Goal: Entertainment & Leisure: Consume media (video, audio)

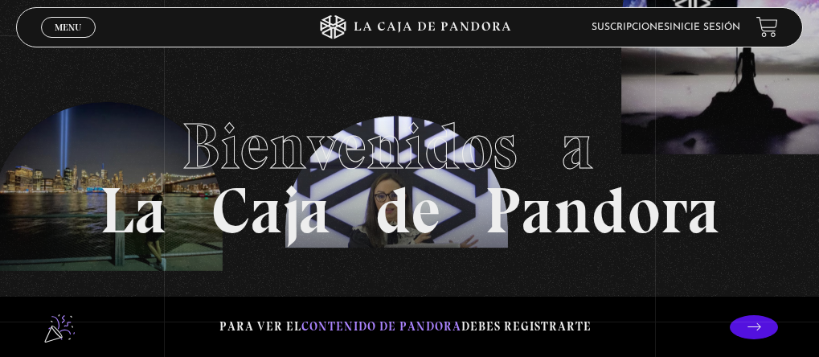
click at [700, 24] on link "Inicie sesión" at bounding box center [704, 27] width 71 height 10
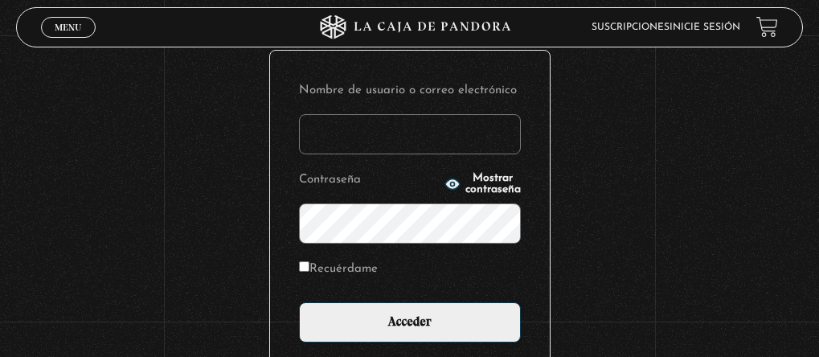
scroll to position [161, 0]
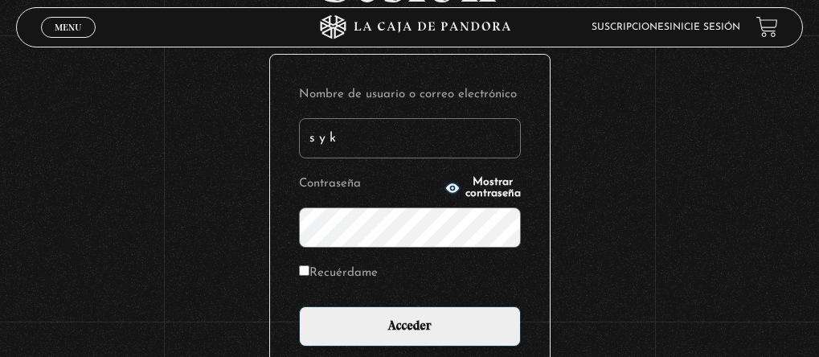
type input "s y k"
click at [299, 306] on input "Acceder" at bounding box center [410, 326] width 222 height 40
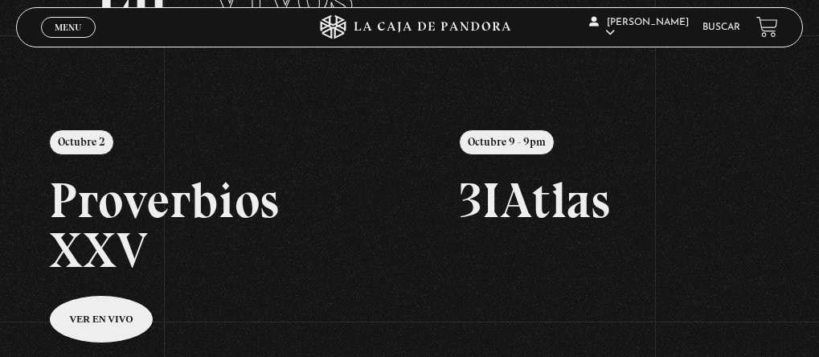
scroll to position [38, 0]
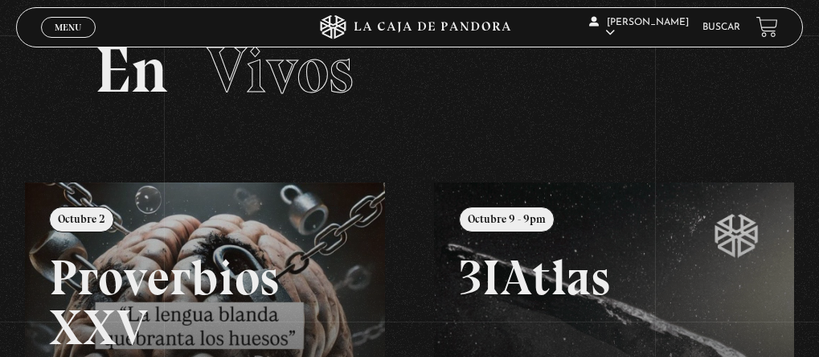
click at [56, 26] on span "Menu" at bounding box center [68, 27] width 27 height 10
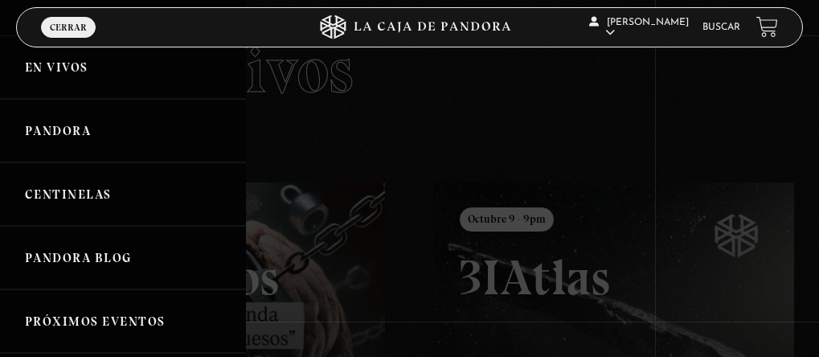
click at [79, 125] on link "Pandora" at bounding box center [123, 130] width 246 height 63
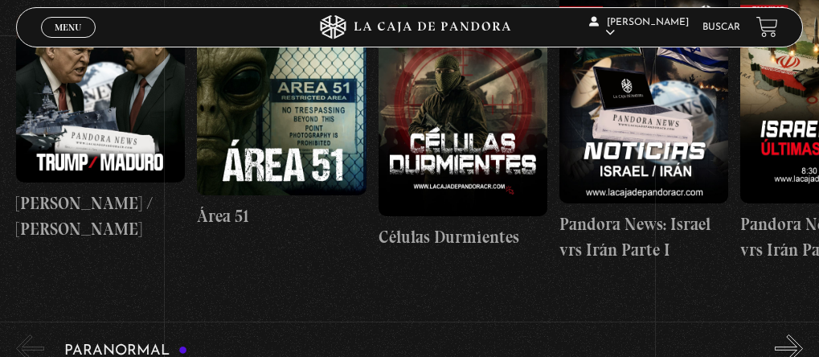
scroll to position [241, 0]
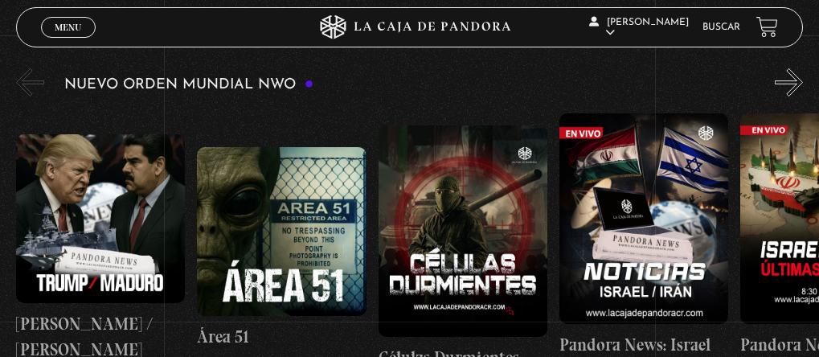
click at [803, 81] on button "»" at bounding box center [788, 82] width 28 height 28
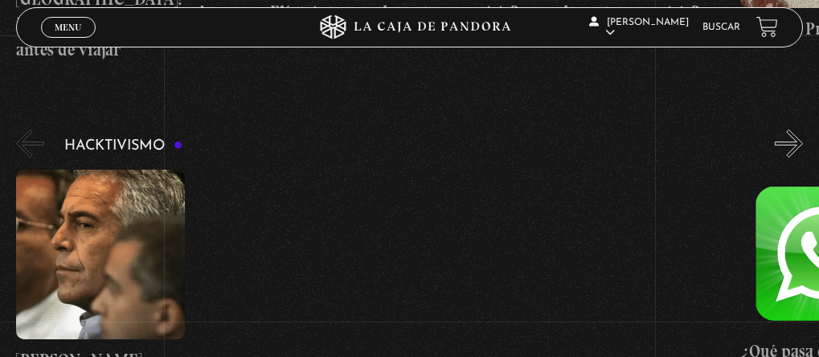
scroll to position [3214, 0]
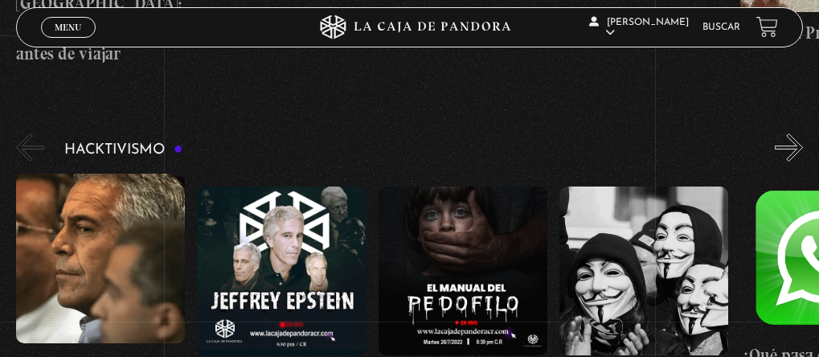
click at [803, 133] on button "»" at bounding box center [788, 147] width 28 height 28
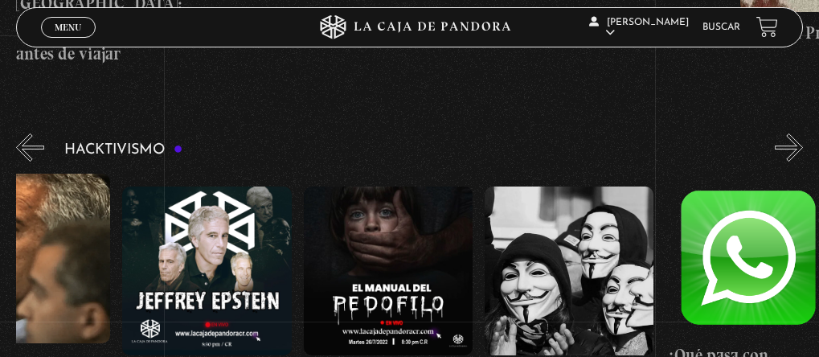
click at [803, 133] on button "»" at bounding box center [788, 147] width 28 height 28
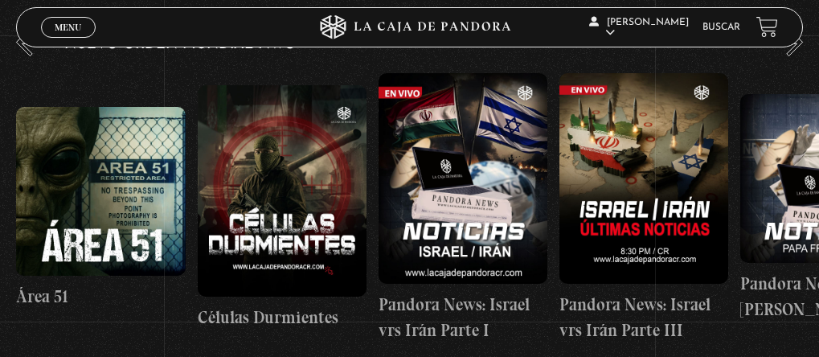
scroll to position [241, 0]
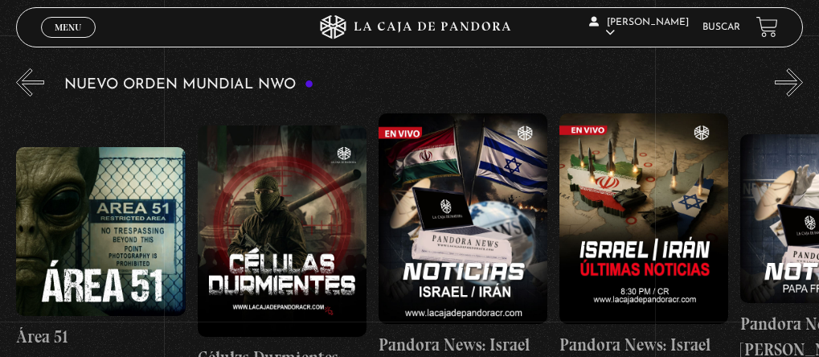
click at [800, 72] on button "»" at bounding box center [788, 82] width 28 height 28
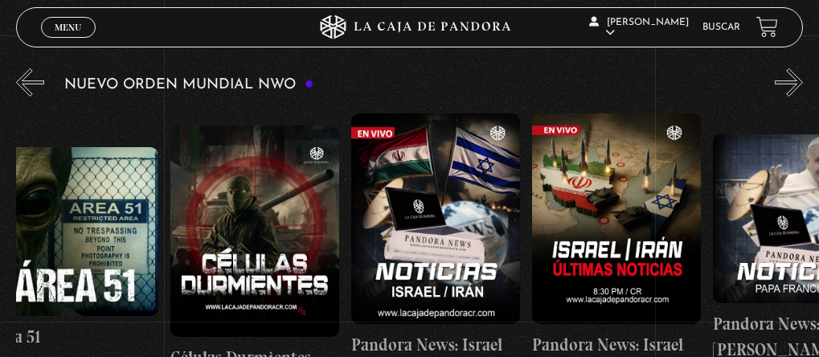
click at [800, 72] on button "»" at bounding box center [788, 82] width 28 height 28
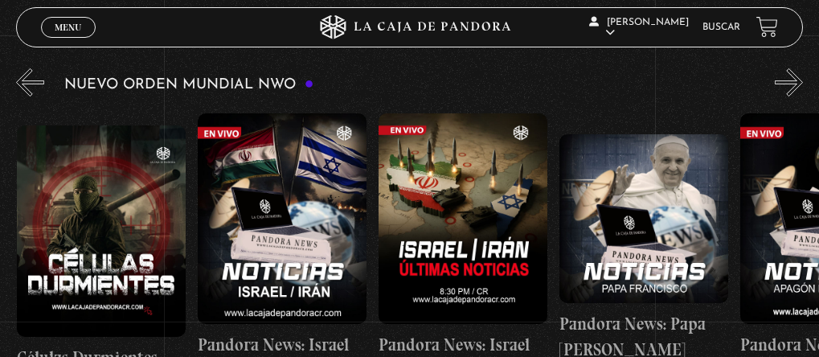
click at [800, 72] on button "»" at bounding box center [788, 82] width 28 height 28
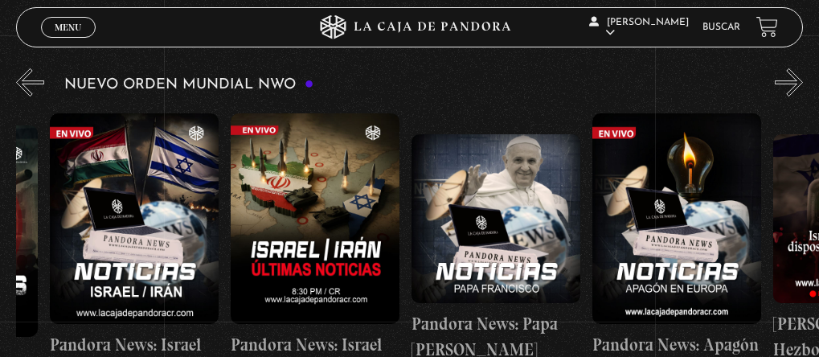
click at [799, 72] on button "»" at bounding box center [788, 82] width 28 height 28
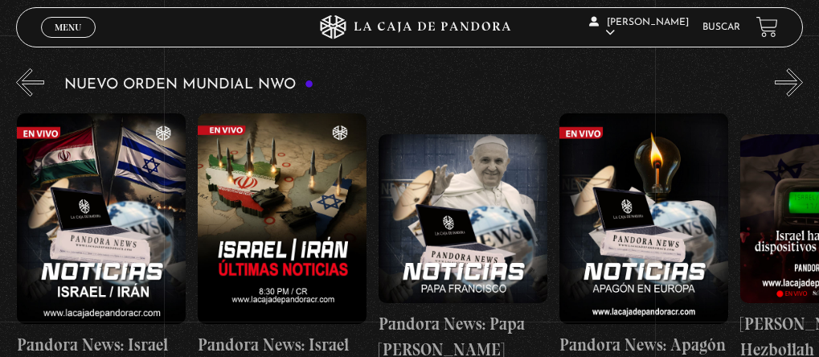
click at [799, 72] on button "»" at bounding box center [788, 82] width 28 height 28
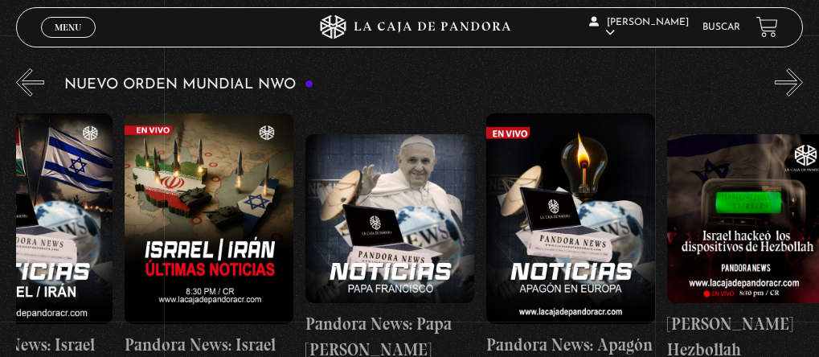
click at [797, 72] on button "»" at bounding box center [788, 82] width 28 height 28
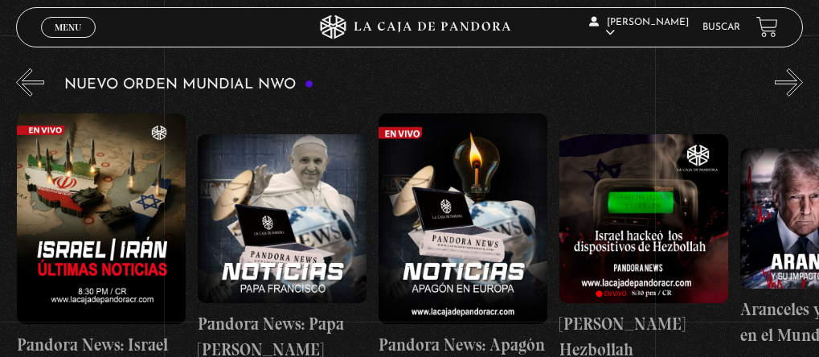
click at [797, 72] on button "»" at bounding box center [788, 82] width 28 height 28
click at [797, 73] on button "»" at bounding box center [788, 82] width 28 height 28
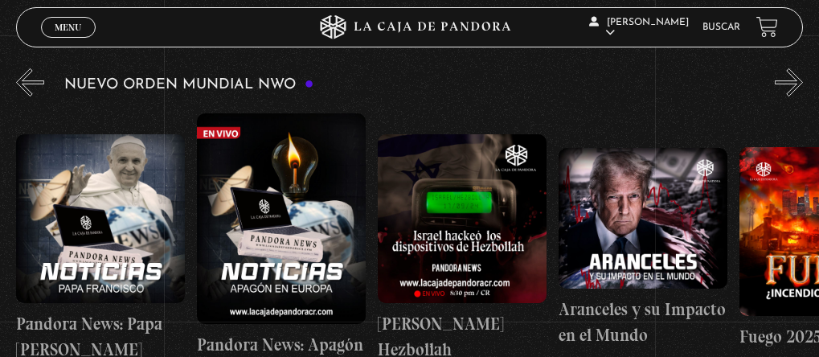
scroll to position [0, 905]
click at [803, 88] on button "»" at bounding box center [788, 82] width 28 height 28
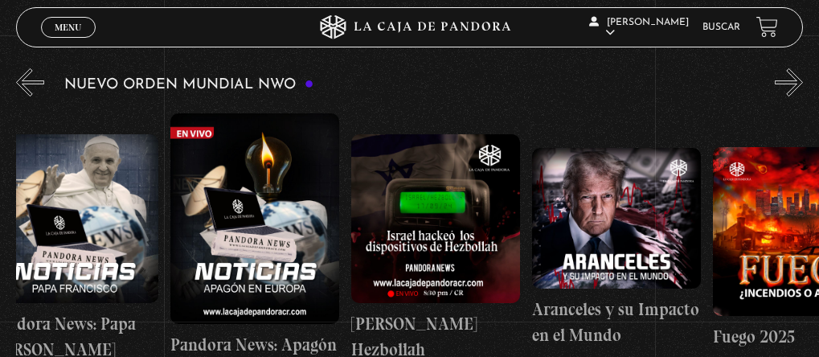
click at [803, 88] on button "»" at bounding box center [788, 82] width 28 height 28
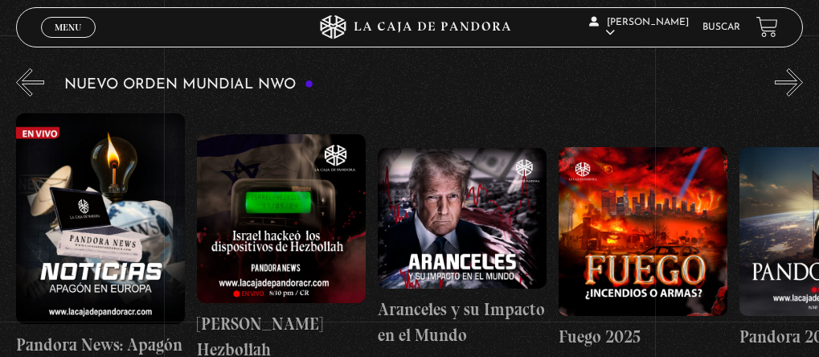
click at [803, 88] on button "»" at bounding box center [788, 82] width 28 height 28
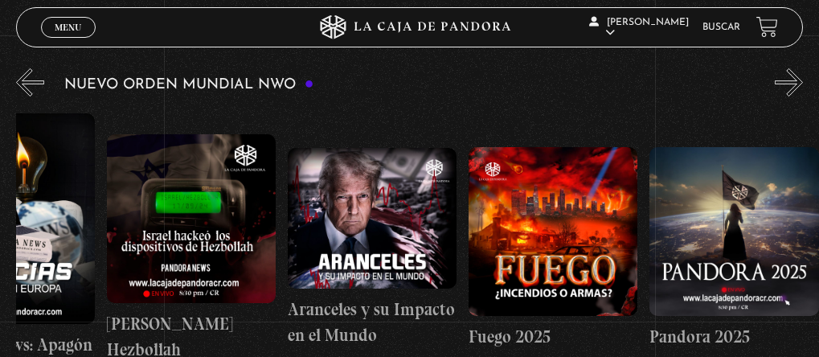
click at [803, 88] on button "»" at bounding box center [788, 82] width 28 height 28
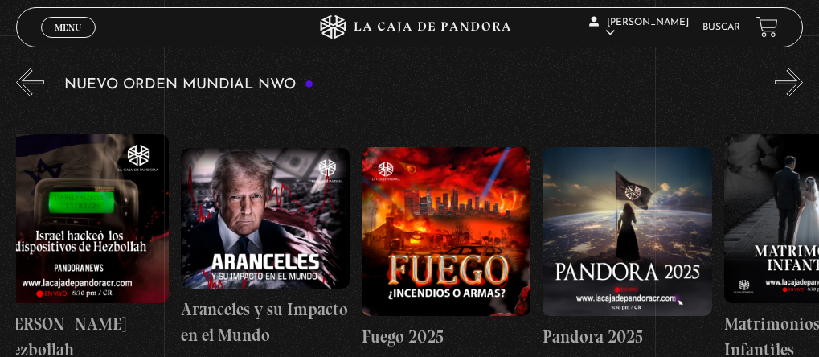
click at [803, 88] on button "»" at bounding box center [788, 82] width 28 height 28
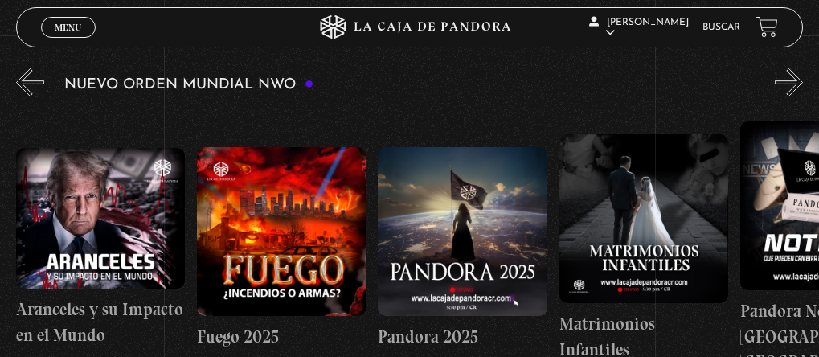
click at [803, 88] on button "»" at bounding box center [788, 82] width 28 height 28
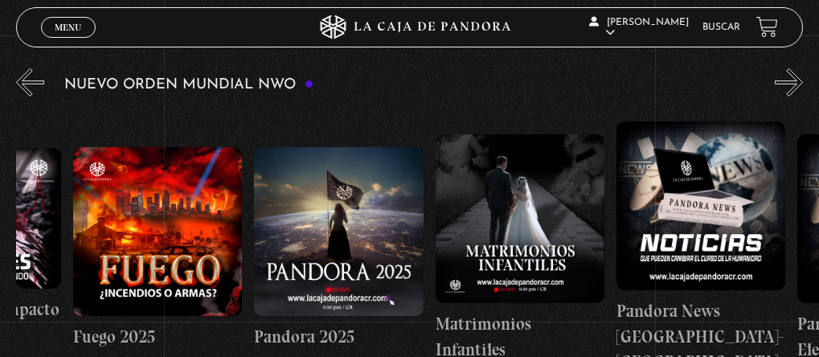
click at [803, 88] on button "»" at bounding box center [788, 82] width 28 height 28
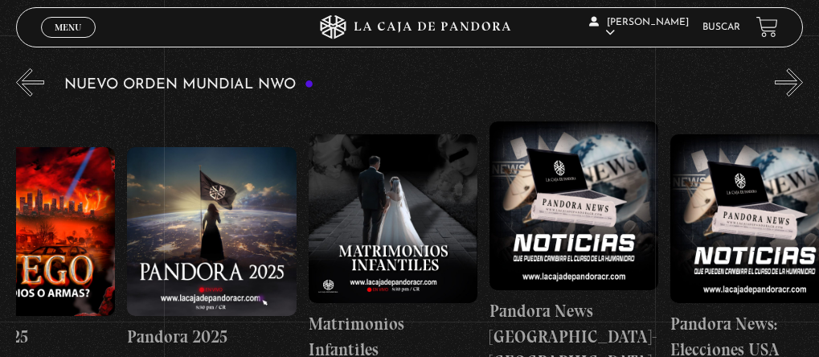
click at [803, 88] on button "»" at bounding box center [788, 82] width 28 height 28
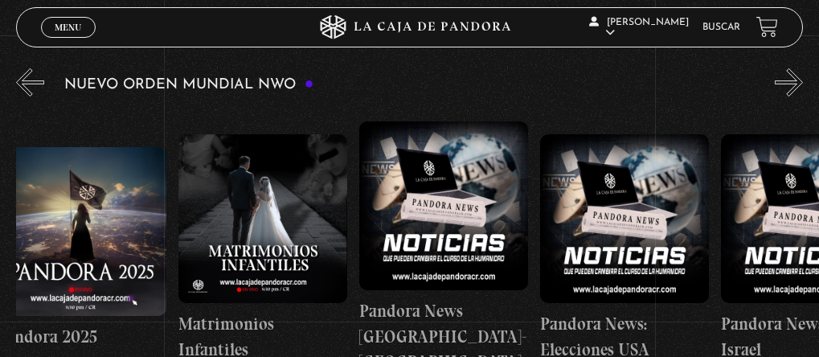
click at [803, 88] on button "»" at bounding box center [788, 82] width 28 height 28
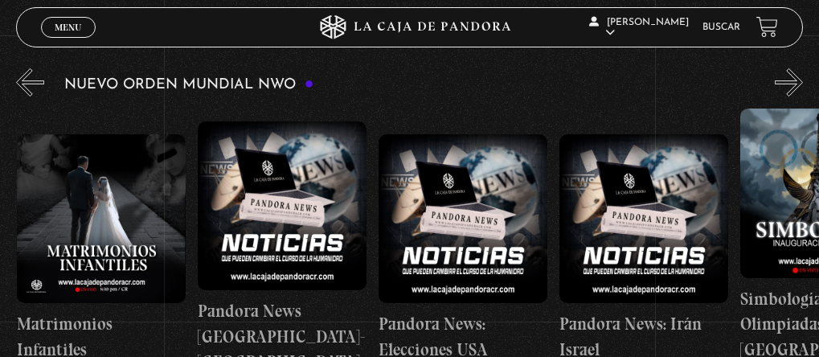
click at [803, 88] on button "»" at bounding box center [788, 82] width 28 height 28
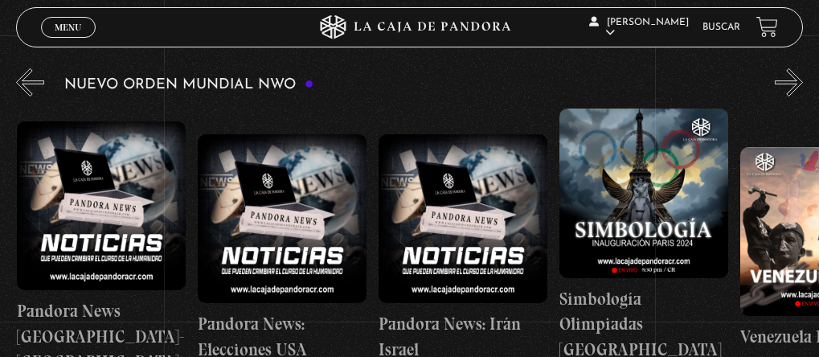
click at [803, 88] on button "»" at bounding box center [788, 82] width 28 height 28
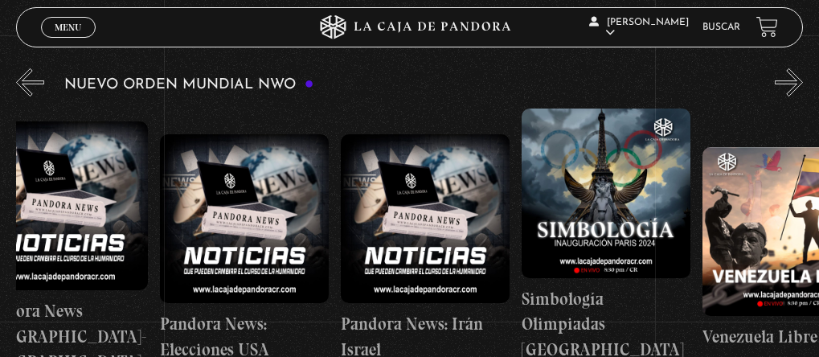
click at [803, 92] on button "»" at bounding box center [788, 82] width 28 height 28
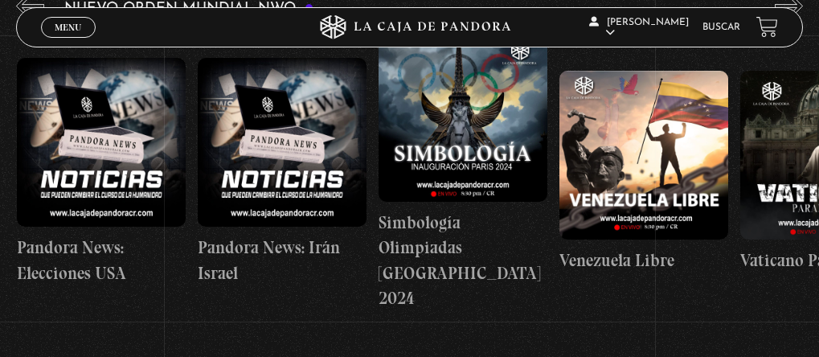
scroll to position [321, 0]
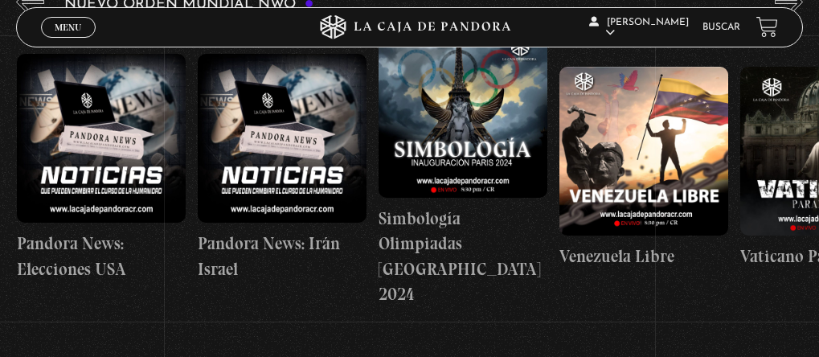
click at [468, 145] on figure at bounding box center [462, 112] width 169 height 169
click at [467, 129] on figure at bounding box center [462, 112] width 169 height 169
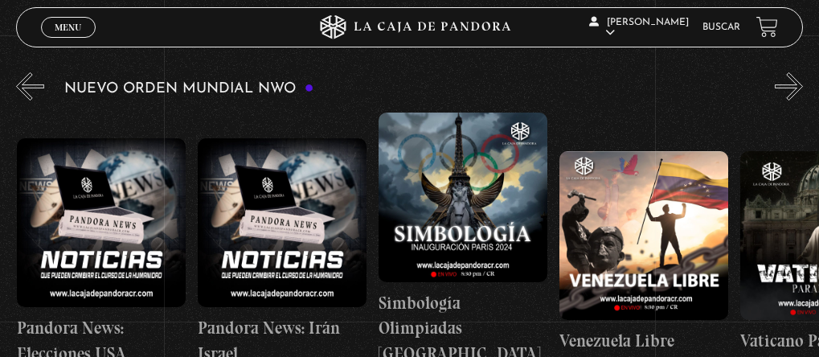
scroll to position [241, 0]
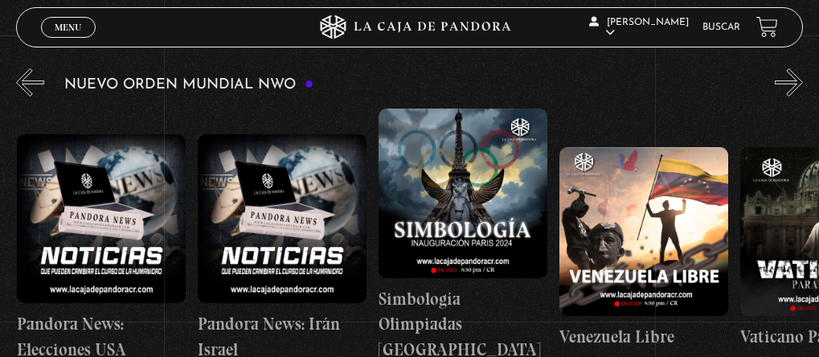
click at [795, 89] on button "»" at bounding box center [788, 82] width 28 height 28
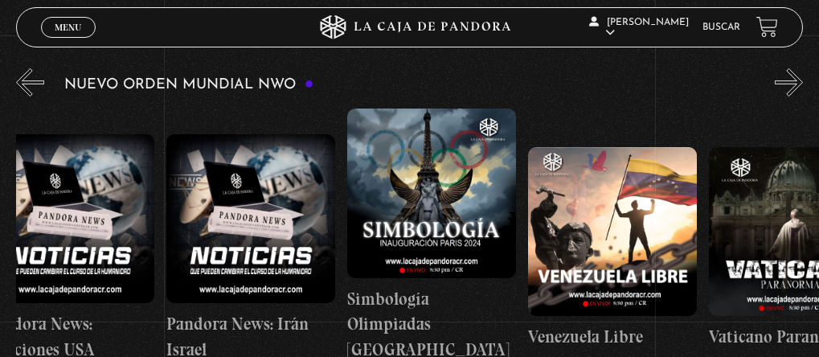
click at [795, 89] on button "»" at bounding box center [788, 82] width 28 height 28
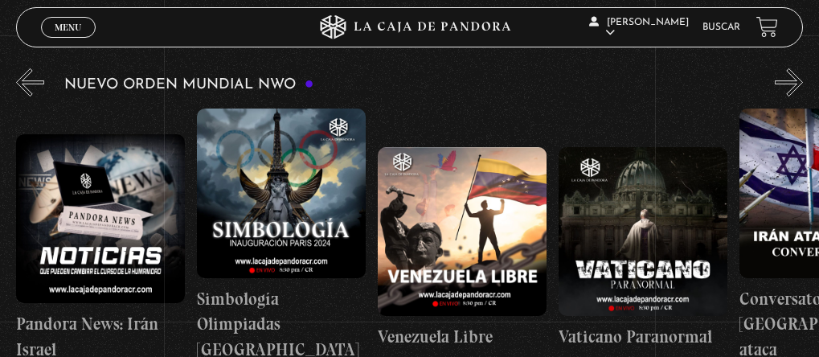
click at [795, 89] on button "»" at bounding box center [788, 82] width 28 height 28
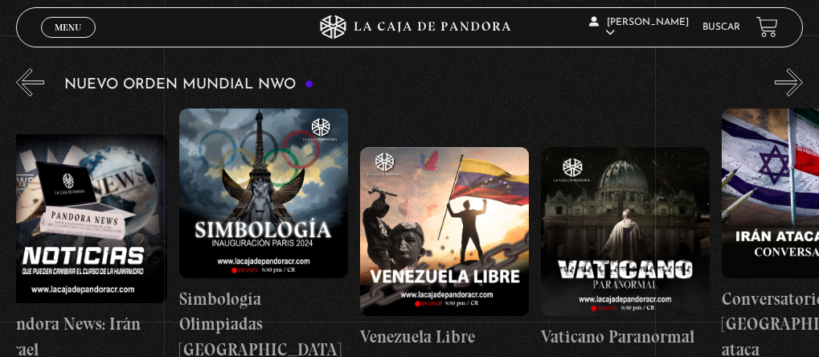
click at [795, 89] on button "»" at bounding box center [788, 82] width 28 height 28
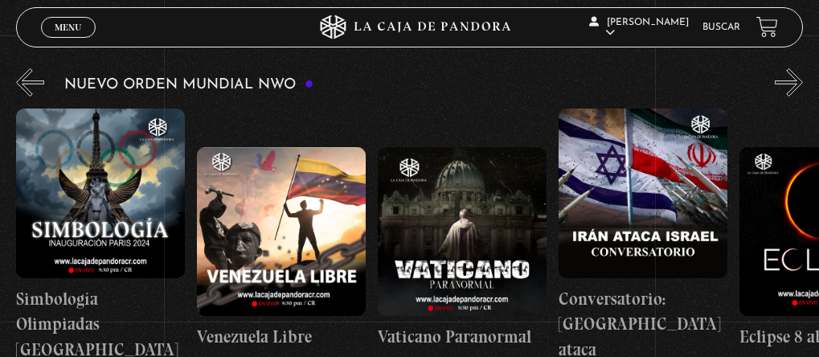
click at [795, 89] on button "»" at bounding box center [788, 82] width 28 height 28
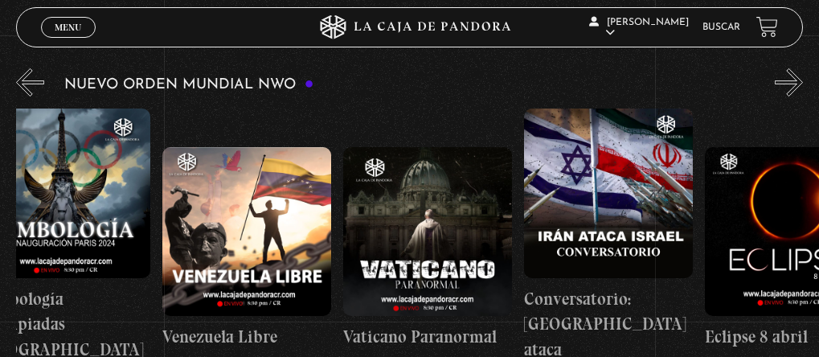
drag, startPoint x: 795, startPoint y: 89, endPoint x: 795, endPoint y: 108, distance: 18.5
click at [795, 110] on div at bounding box center [417, 247] width 803 height 278
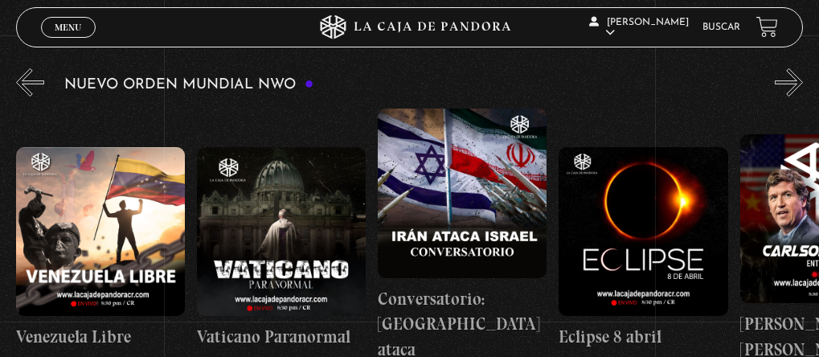
click at [788, 91] on button "»" at bounding box center [788, 82] width 28 height 28
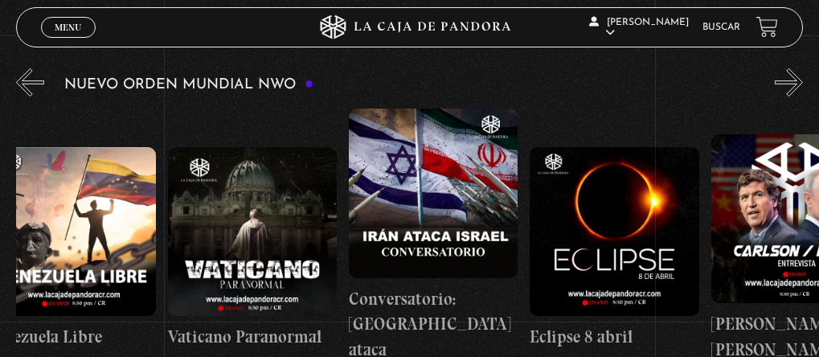
click at [788, 91] on button "»" at bounding box center [788, 82] width 28 height 28
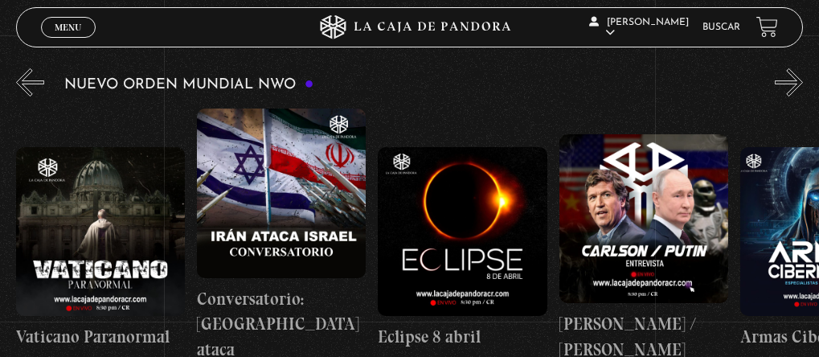
click at [787, 96] on button "»" at bounding box center [788, 82] width 28 height 28
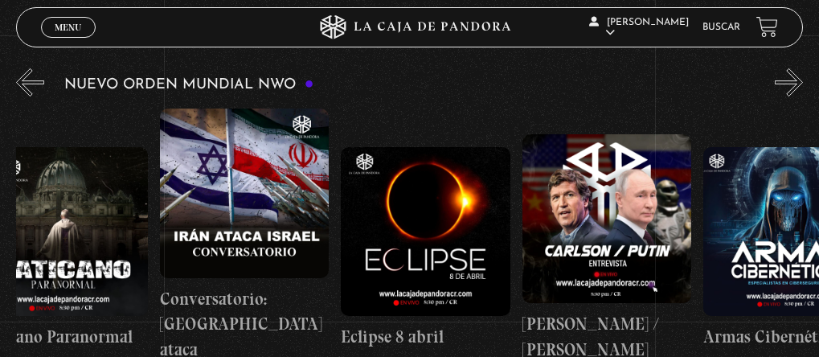
click at [787, 96] on button "»" at bounding box center [788, 82] width 28 height 28
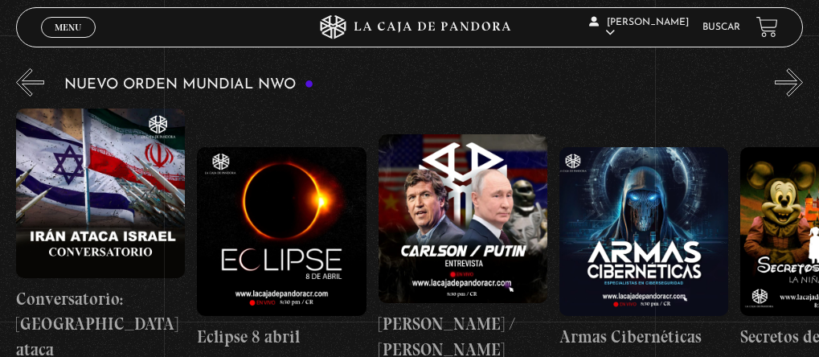
click at [788, 97] on div "Nuevo Orden Mundial NWO 2023" at bounding box center [417, 225] width 803 height 321
click at [794, 77] on button "»" at bounding box center [788, 82] width 28 height 28
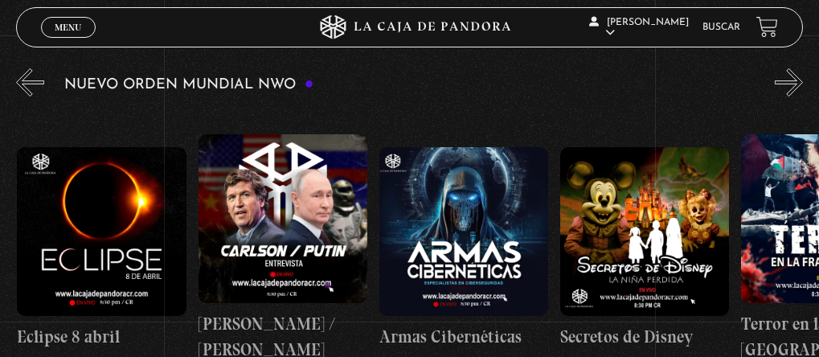
scroll to position [0, 3436]
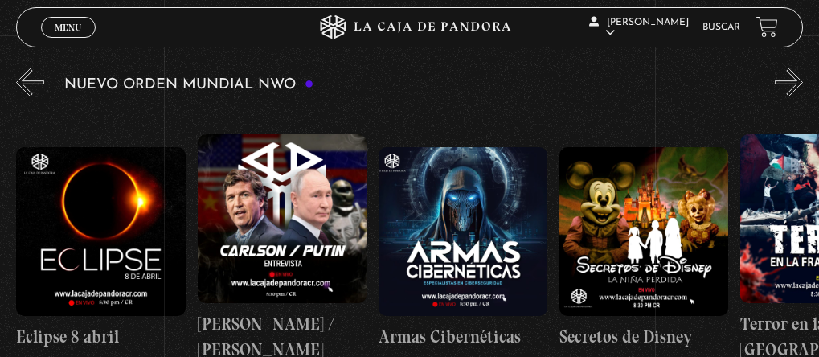
click at [797, 75] on button "»" at bounding box center [788, 82] width 28 height 28
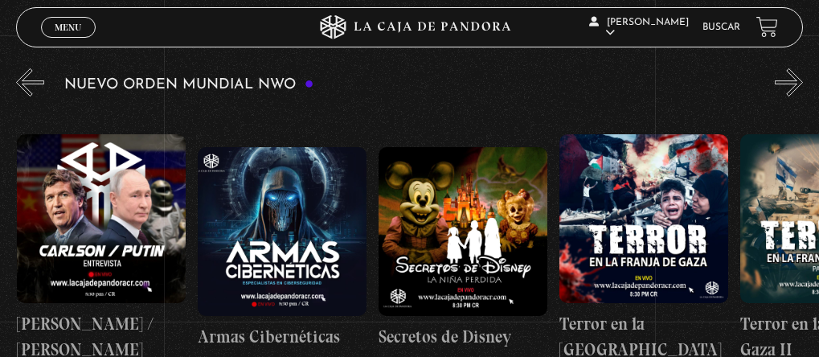
click at [797, 75] on button "»" at bounding box center [788, 82] width 28 height 28
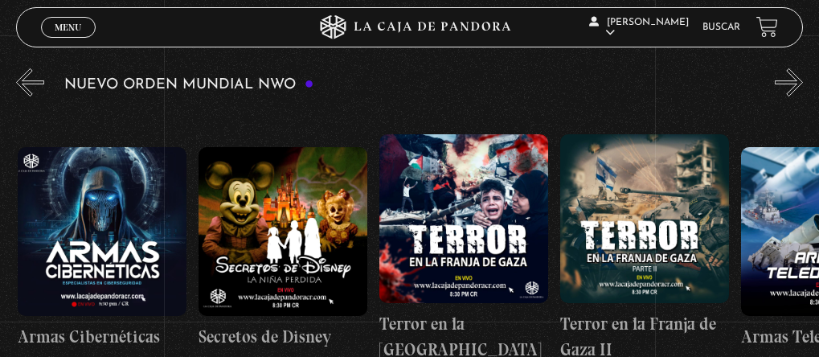
scroll to position [0, 3798]
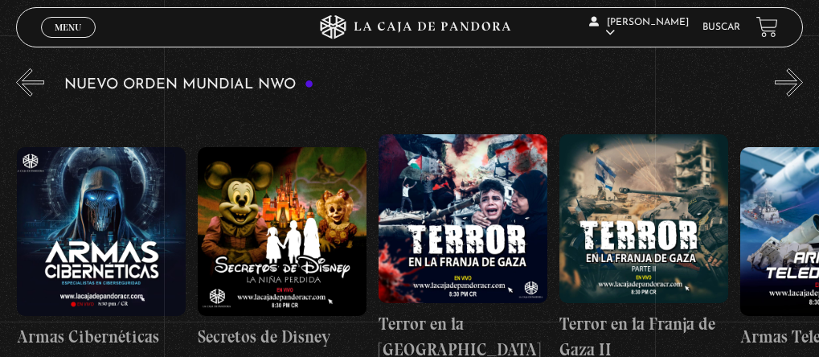
click at [797, 75] on button "»" at bounding box center [788, 82] width 28 height 28
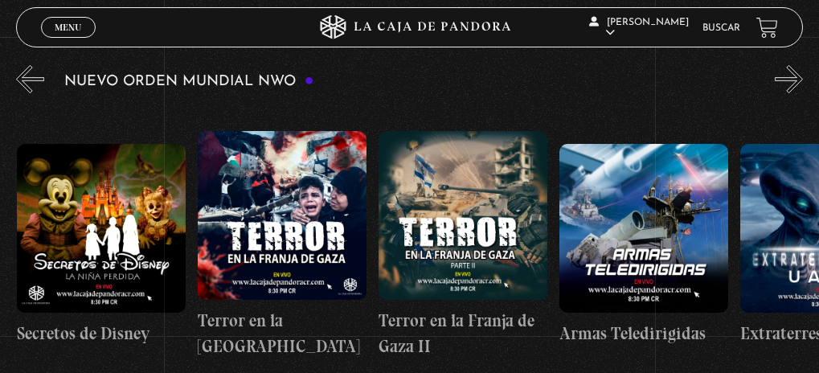
scroll to position [243, 0]
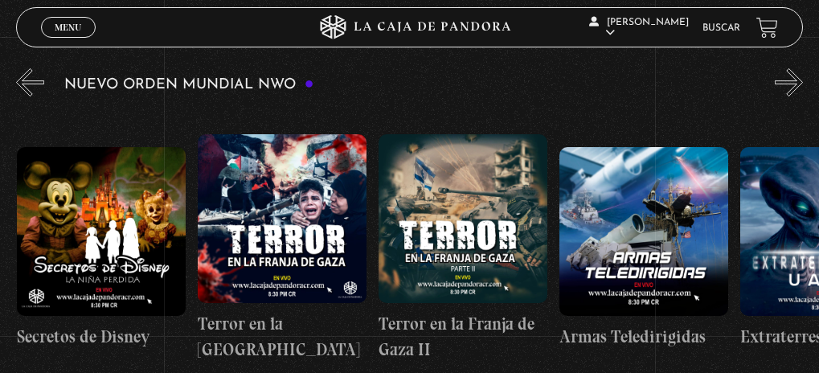
click at [789, 80] on button "»" at bounding box center [788, 82] width 28 height 28
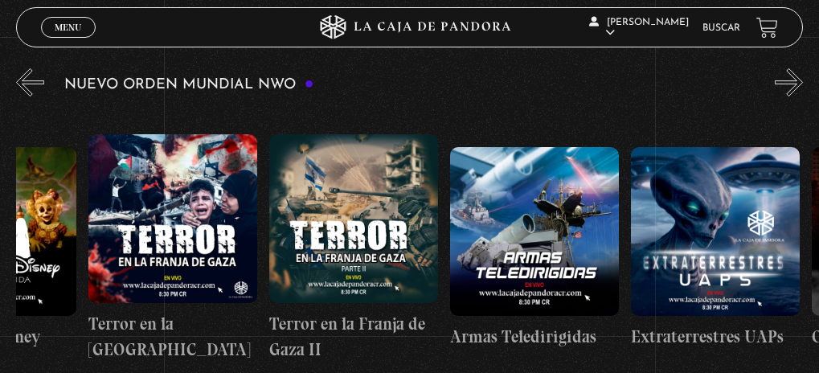
click at [789, 80] on button "»" at bounding box center [788, 82] width 28 height 28
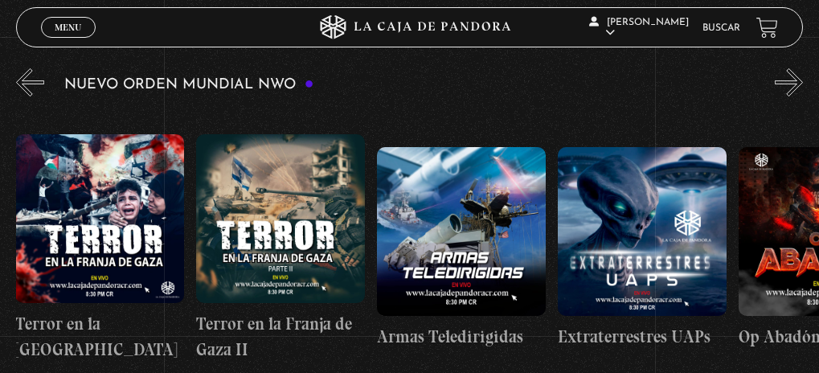
click at [789, 80] on button "»" at bounding box center [788, 82] width 28 height 28
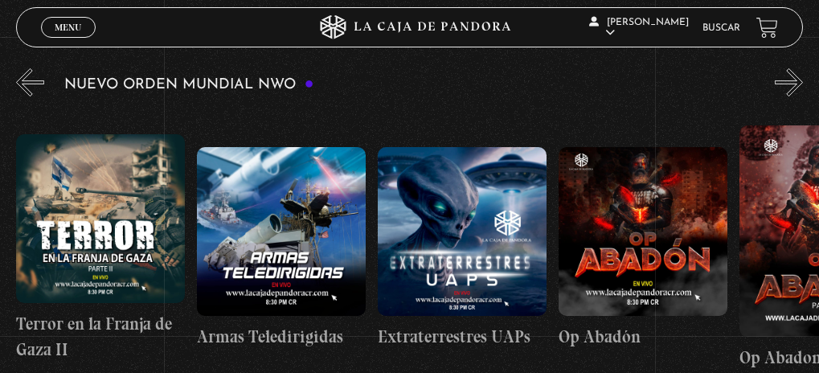
click at [789, 80] on button "»" at bounding box center [788, 82] width 28 height 28
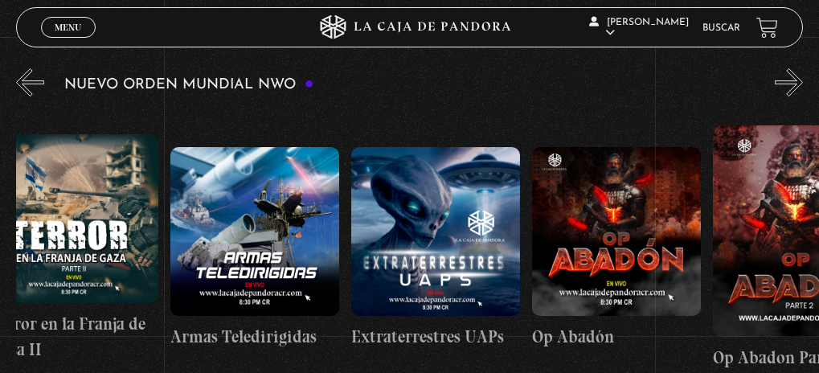
click at [789, 80] on button "»" at bounding box center [788, 82] width 28 height 28
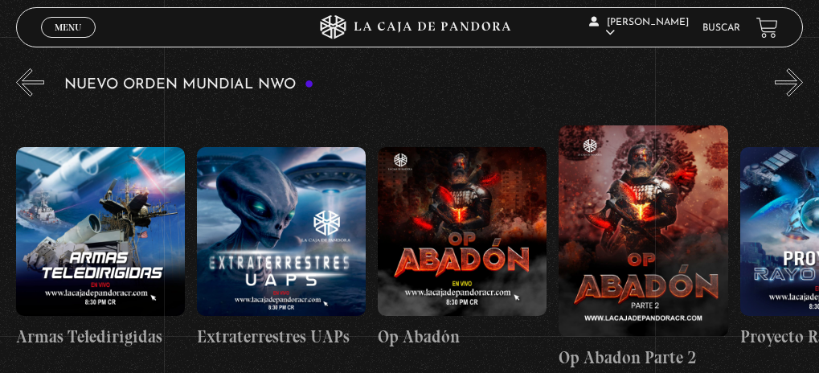
click at [789, 80] on button "»" at bounding box center [788, 82] width 28 height 28
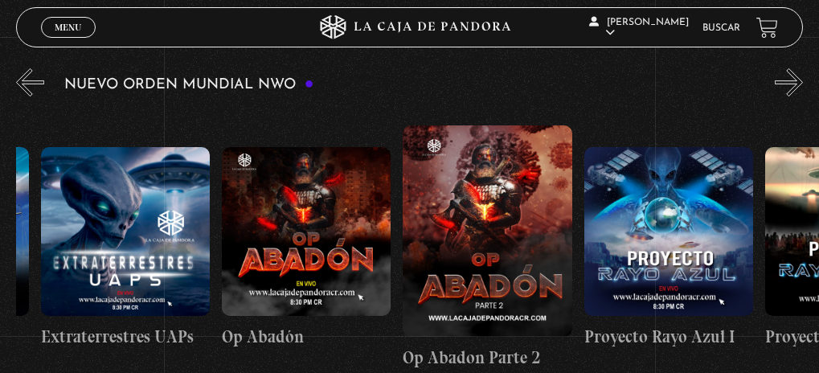
click at [789, 80] on button "»" at bounding box center [788, 82] width 28 height 28
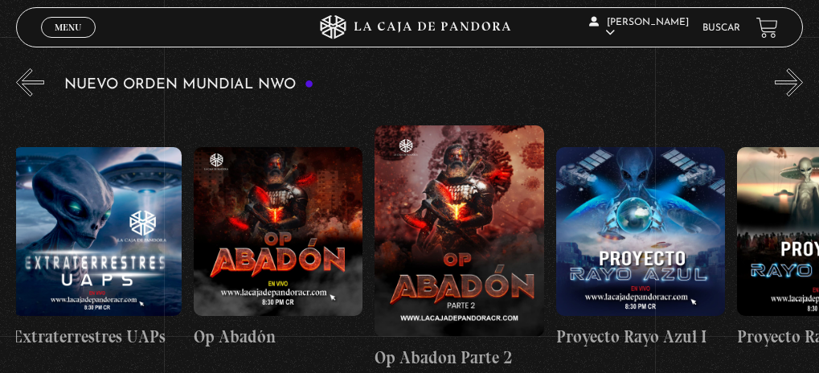
click at [789, 80] on button "»" at bounding box center [788, 82] width 28 height 28
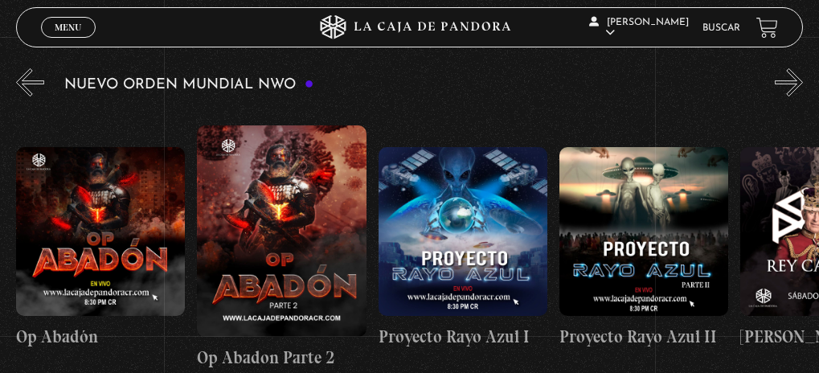
click at [789, 80] on button "»" at bounding box center [788, 82] width 28 height 28
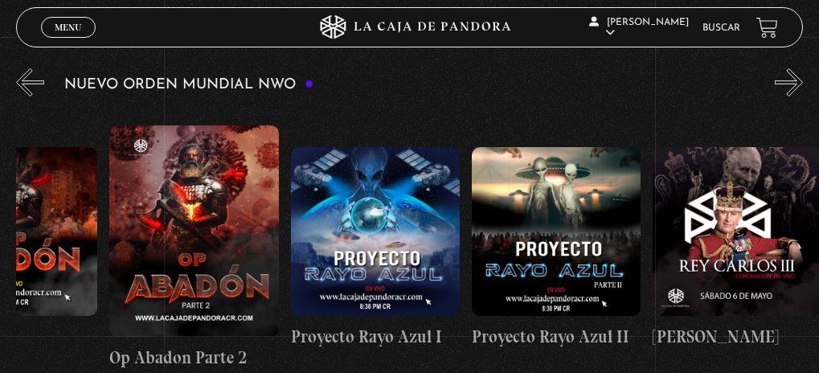
click at [789, 80] on button "»" at bounding box center [788, 82] width 28 height 28
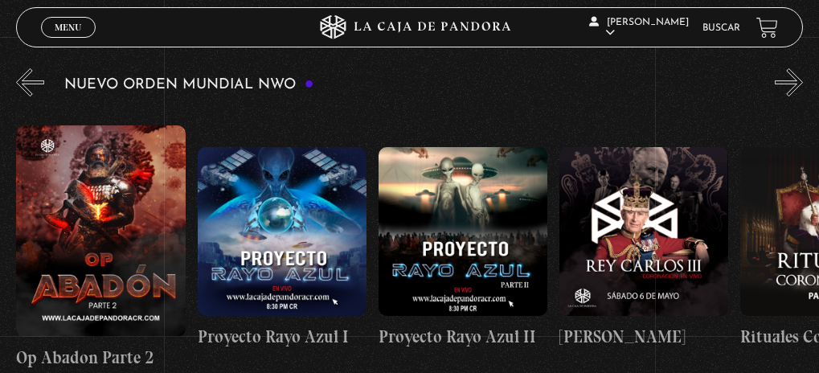
click at [789, 80] on button "»" at bounding box center [788, 82] width 28 height 28
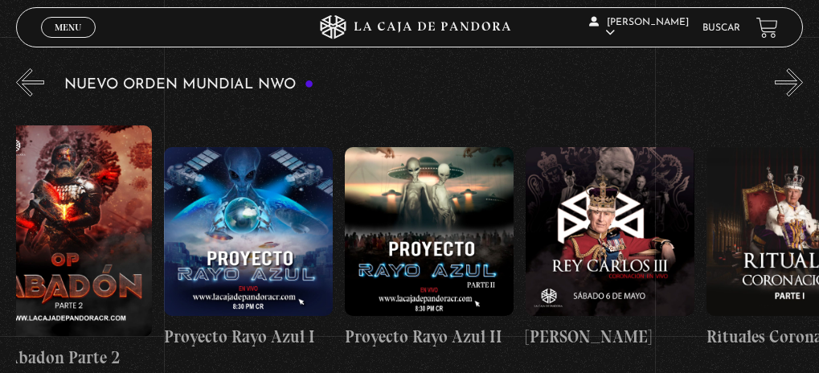
click at [789, 80] on button "»" at bounding box center [788, 82] width 28 height 28
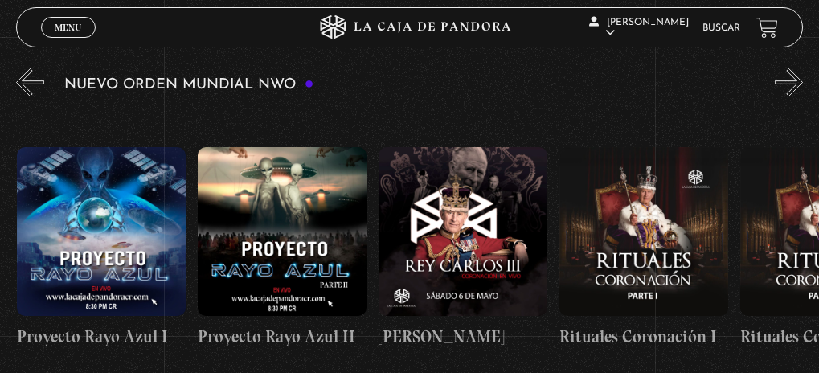
click at [789, 80] on button "»" at bounding box center [788, 82] width 28 height 28
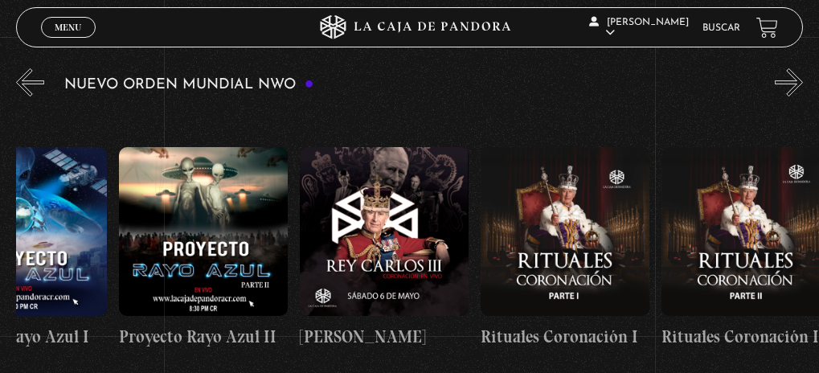
click at [789, 80] on button "»" at bounding box center [788, 82] width 28 height 28
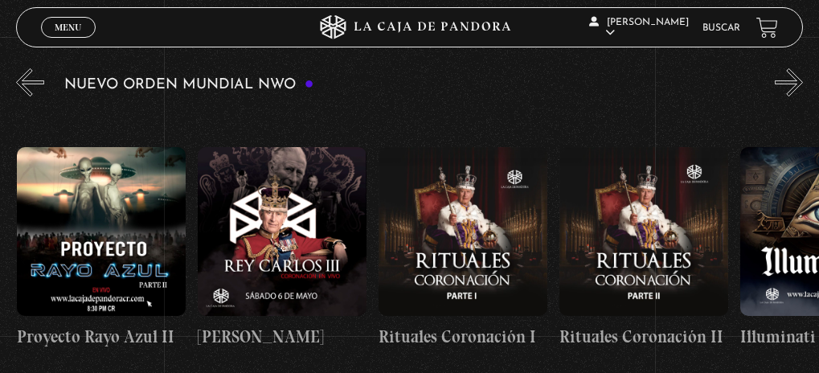
click at [789, 80] on button "»" at bounding box center [788, 82] width 28 height 28
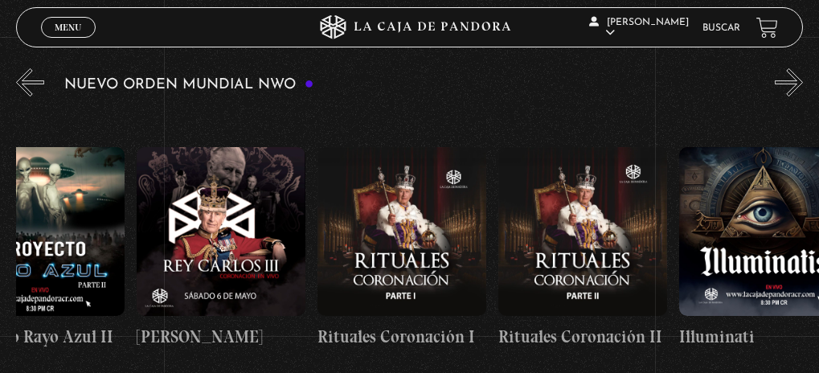
click at [789, 80] on button "»" at bounding box center [788, 82] width 28 height 28
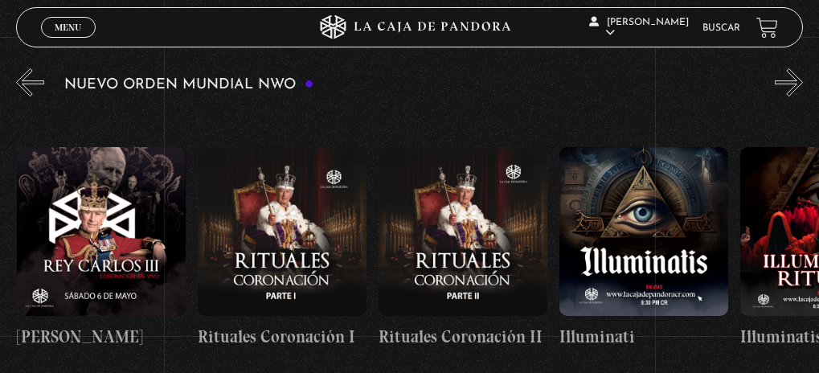
click at [789, 80] on button "»" at bounding box center [788, 82] width 28 height 28
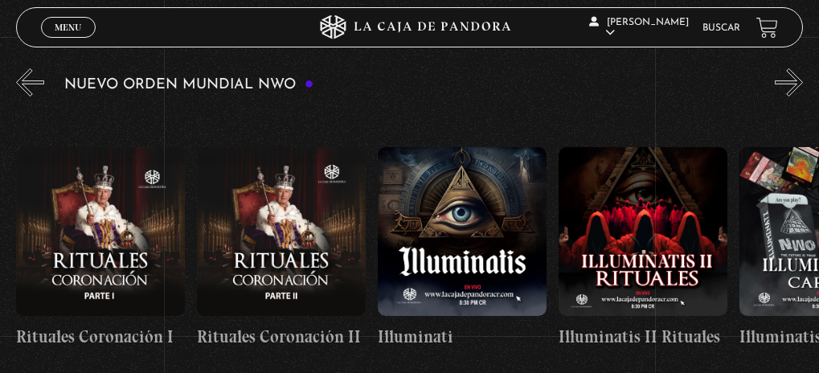
click at [789, 80] on button "»" at bounding box center [788, 82] width 28 height 28
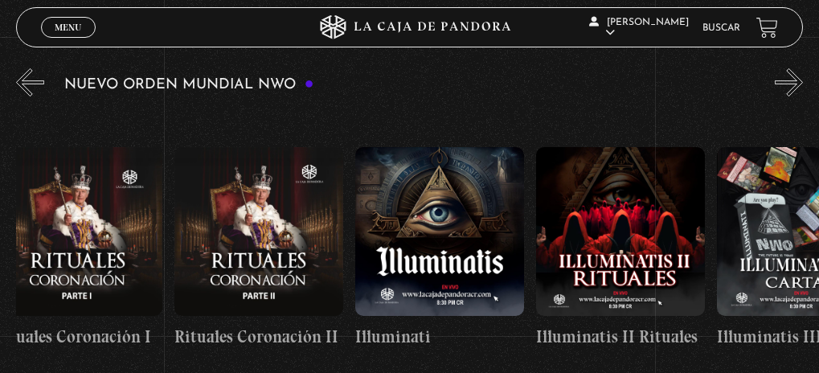
click at [789, 80] on button "»" at bounding box center [788, 82] width 28 height 28
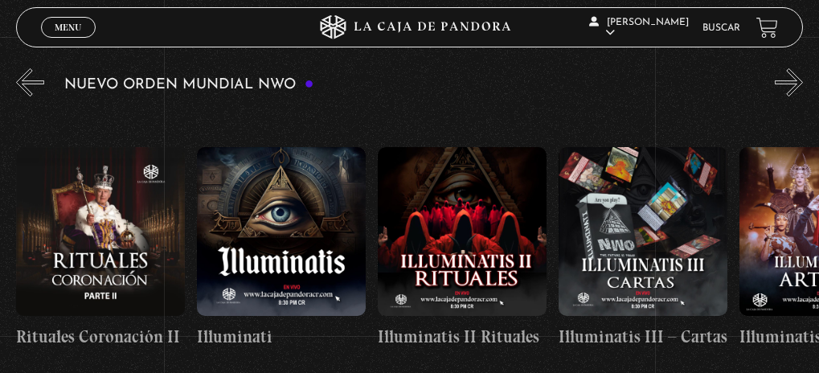
click at [789, 80] on button "»" at bounding box center [788, 82] width 28 height 28
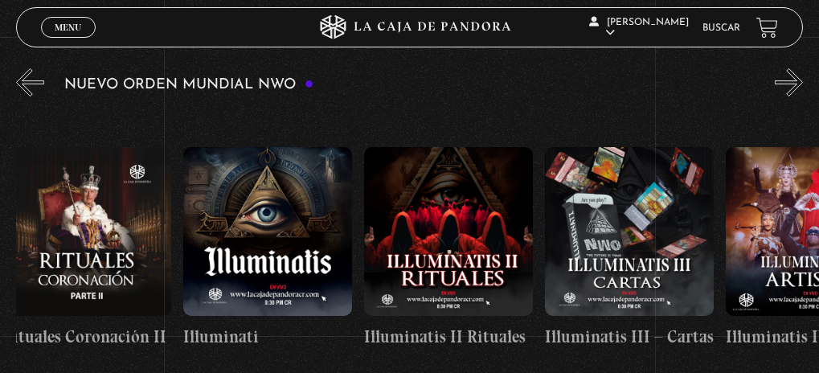
click at [789, 80] on button "»" at bounding box center [788, 82] width 28 height 28
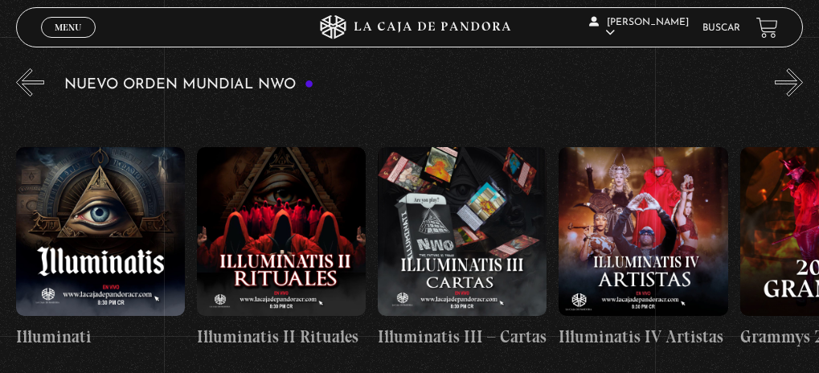
click at [789, 80] on button "»" at bounding box center [788, 82] width 28 height 28
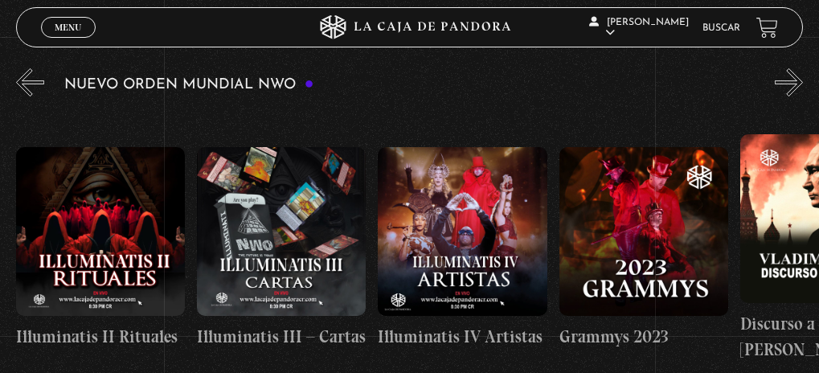
click at [789, 80] on button "»" at bounding box center [788, 82] width 28 height 28
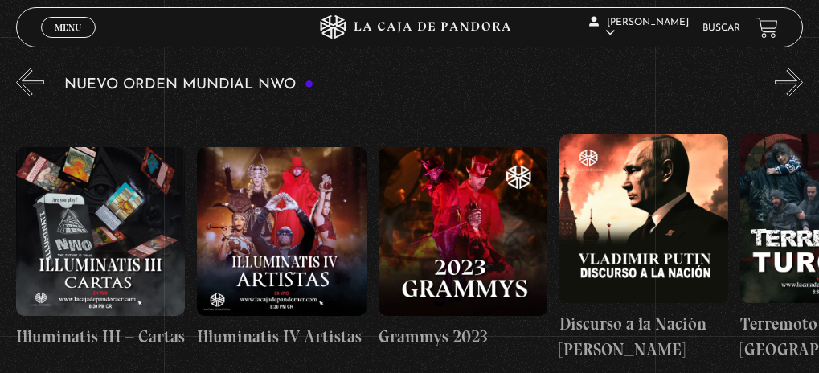
click at [789, 80] on button "»" at bounding box center [788, 82] width 28 height 28
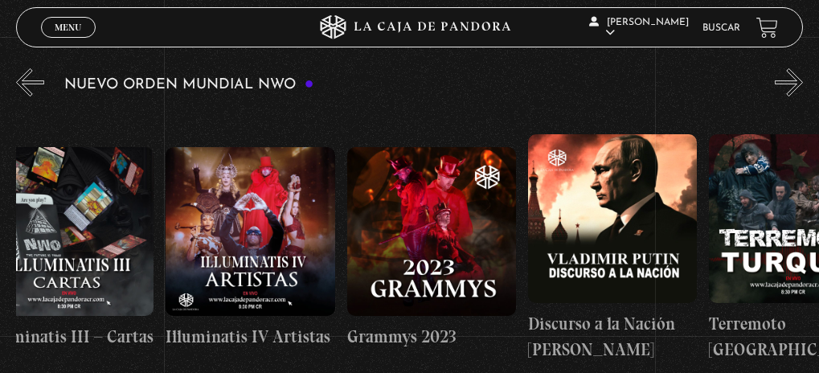
click at [789, 80] on button "»" at bounding box center [788, 82] width 28 height 28
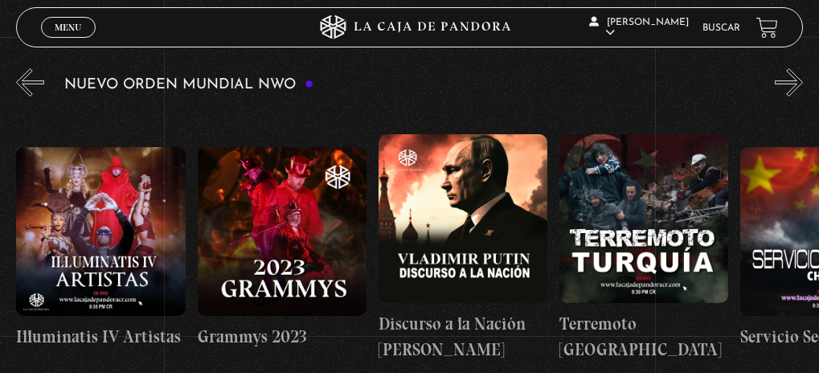
click at [789, 80] on button "»" at bounding box center [788, 82] width 28 height 28
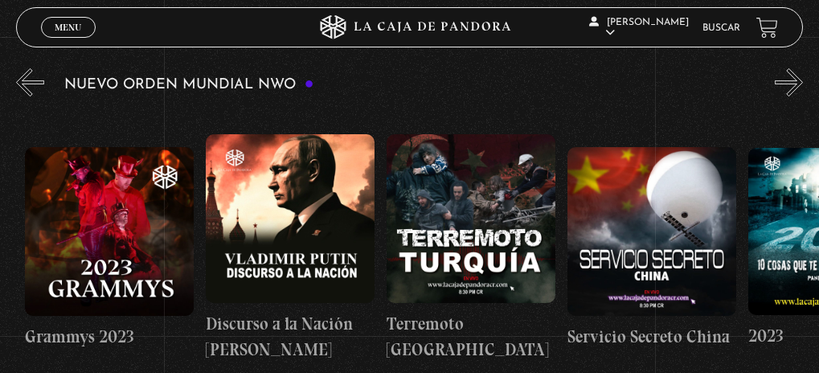
scroll to position [0, 6872]
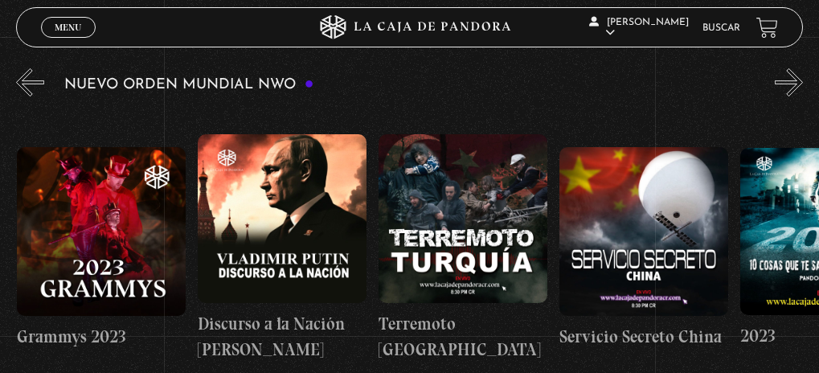
click at [789, 80] on button "»" at bounding box center [788, 82] width 28 height 28
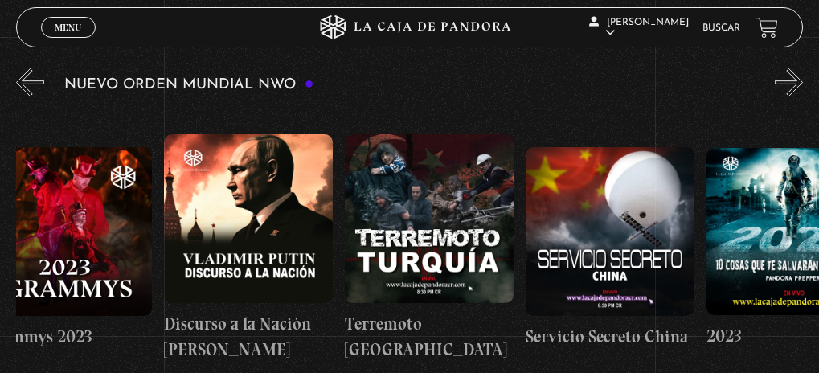
click at [789, 80] on button "»" at bounding box center [788, 82] width 28 height 28
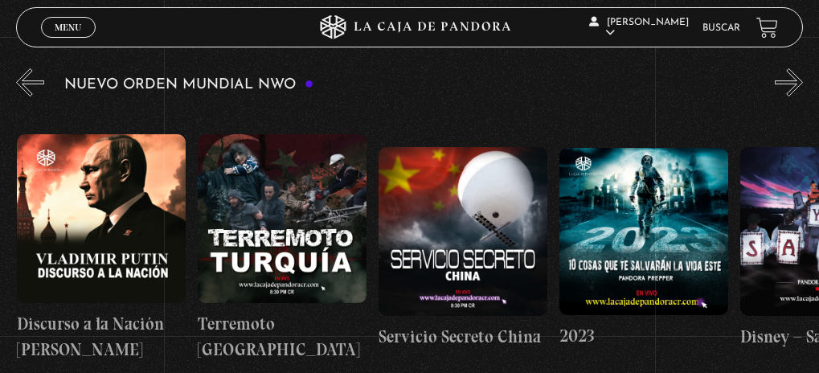
click at [789, 80] on button "»" at bounding box center [788, 82] width 28 height 28
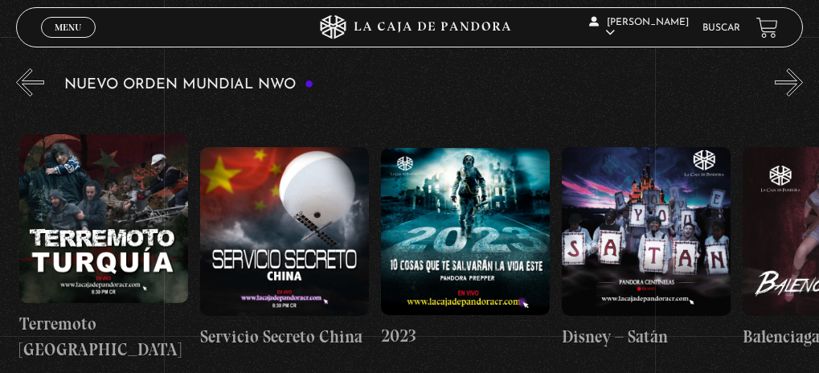
scroll to position [0, 7234]
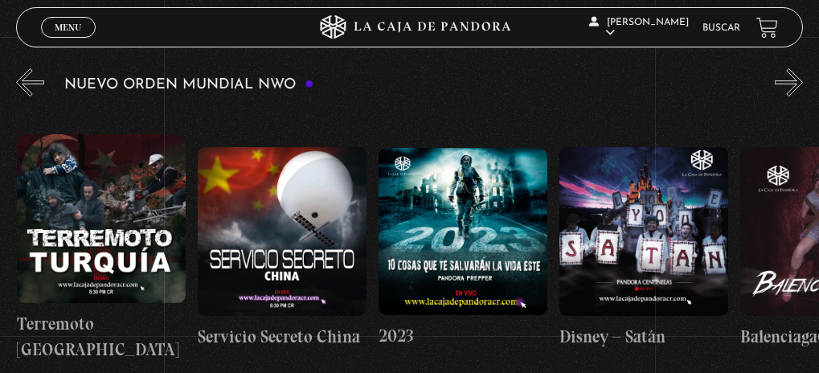
click at [789, 80] on button "»" at bounding box center [788, 82] width 28 height 28
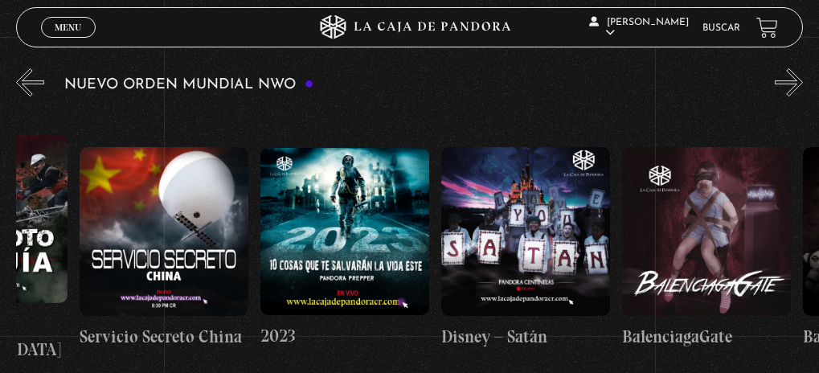
click at [789, 80] on button "»" at bounding box center [788, 82] width 28 height 28
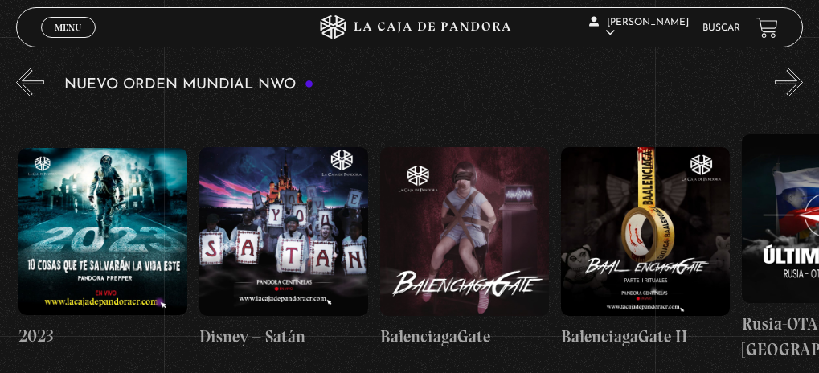
click at [789, 80] on button "»" at bounding box center [788, 82] width 28 height 28
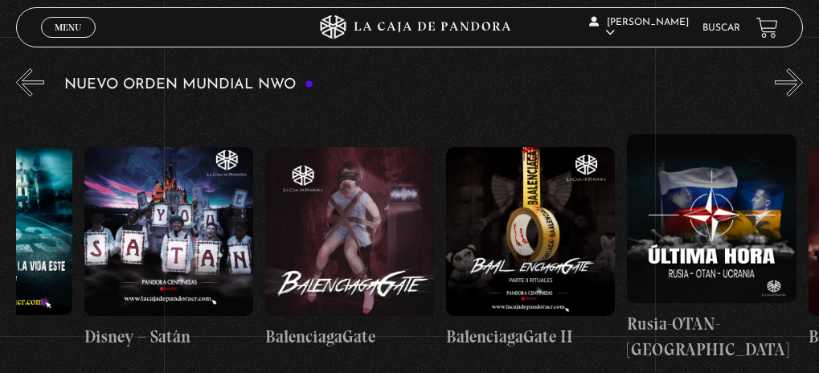
click at [789, 80] on button "»" at bounding box center [788, 82] width 28 height 28
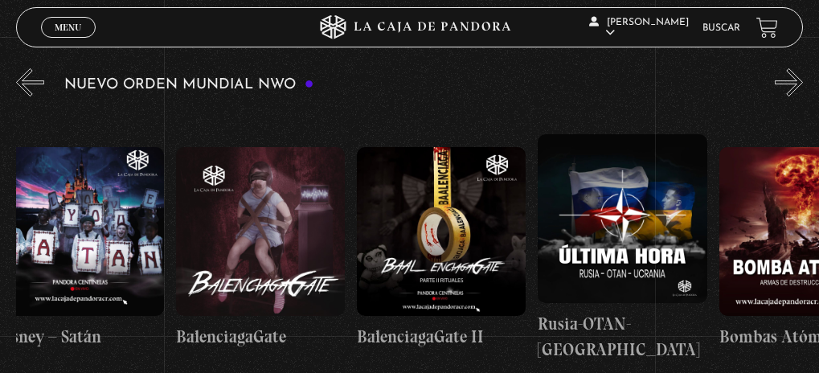
click at [789, 80] on button "»" at bounding box center [788, 82] width 28 height 28
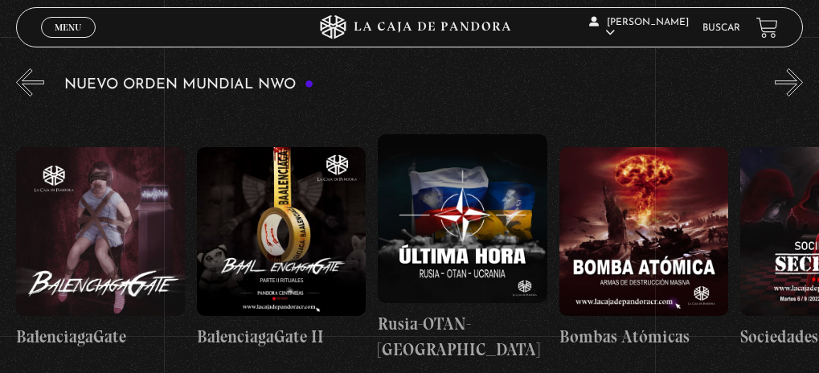
click at [789, 80] on button "»" at bounding box center [788, 82] width 28 height 28
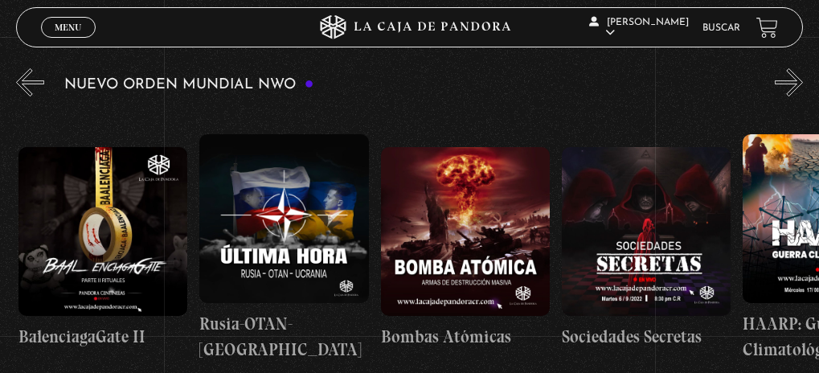
click at [789, 80] on button "»" at bounding box center [788, 82] width 28 height 28
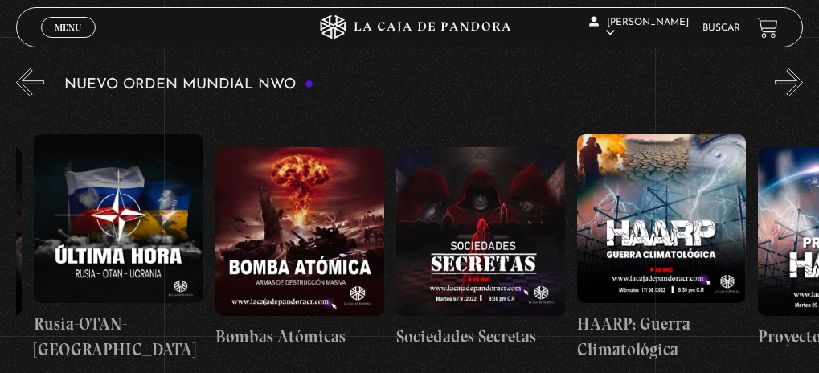
click at [789, 80] on button "»" at bounding box center [788, 82] width 28 height 28
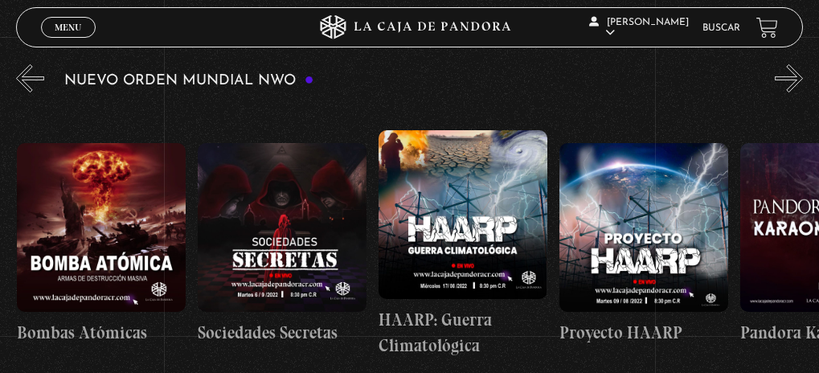
scroll to position [243, 0]
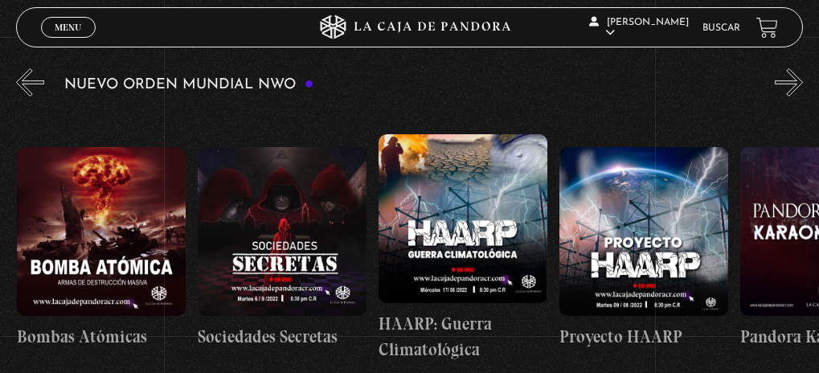
click at [304, 223] on figure at bounding box center [282, 231] width 169 height 169
click at [293, 220] on figure at bounding box center [282, 231] width 169 height 169
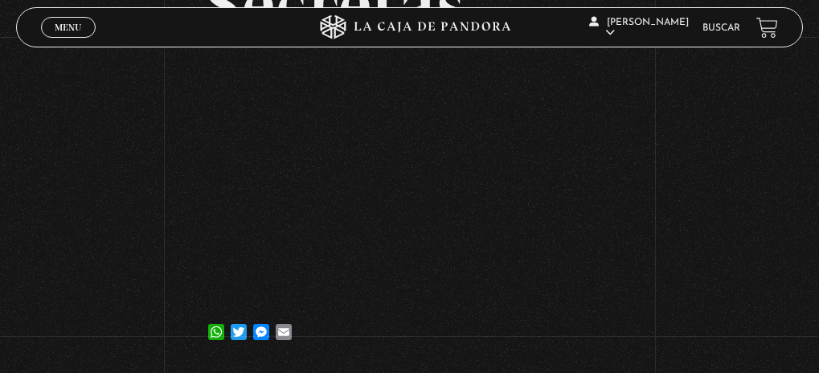
scroll to position [218, 0]
